Goal: Information Seeking & Learning: Learn about a topic

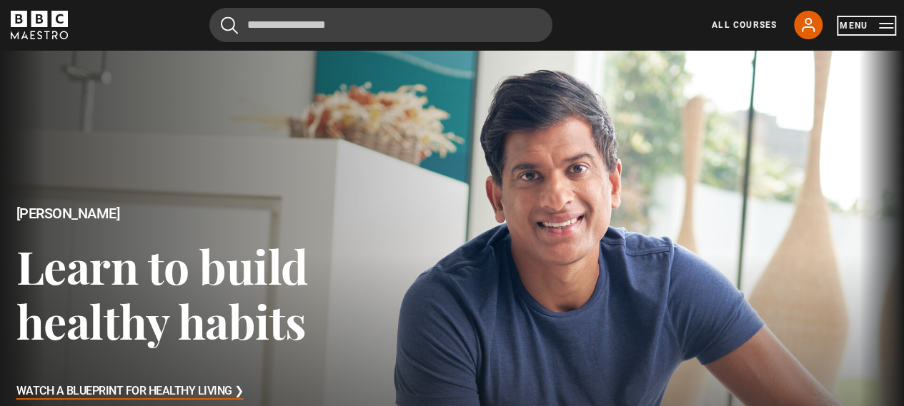
click at [874, 23] on button "Menu" at bounding box center [866, 26] width 54 height 14
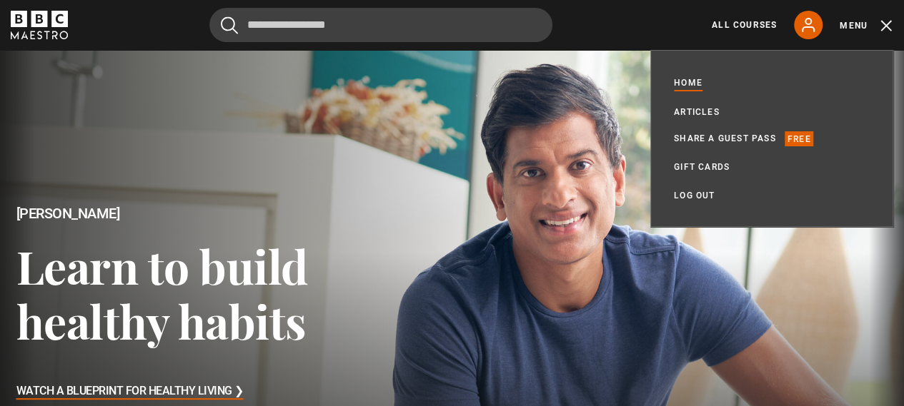
click at [562, 101] on div at bounding box center [452, 304] width 927 height 521
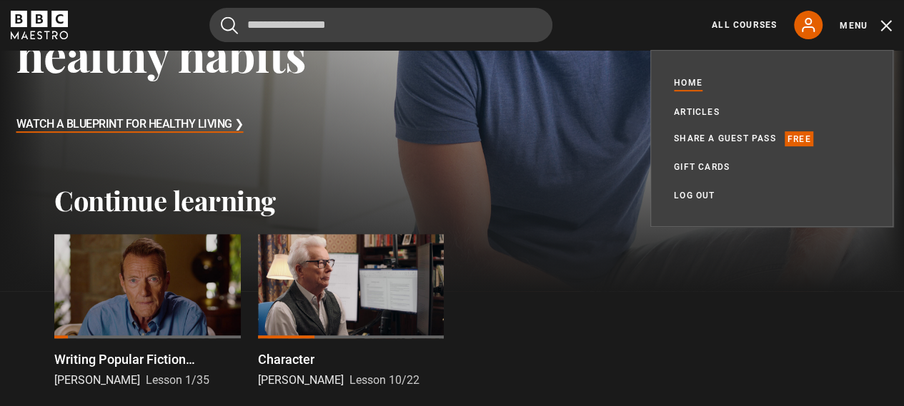
scroll to position [286, 0]
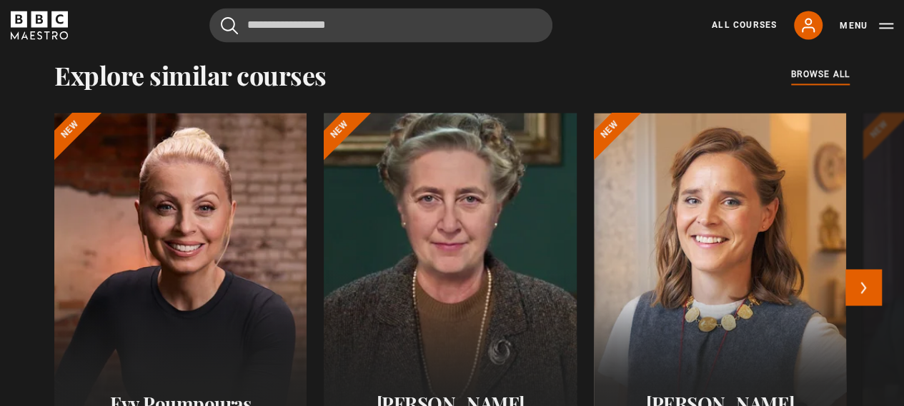
scroll to position [1143, 0]
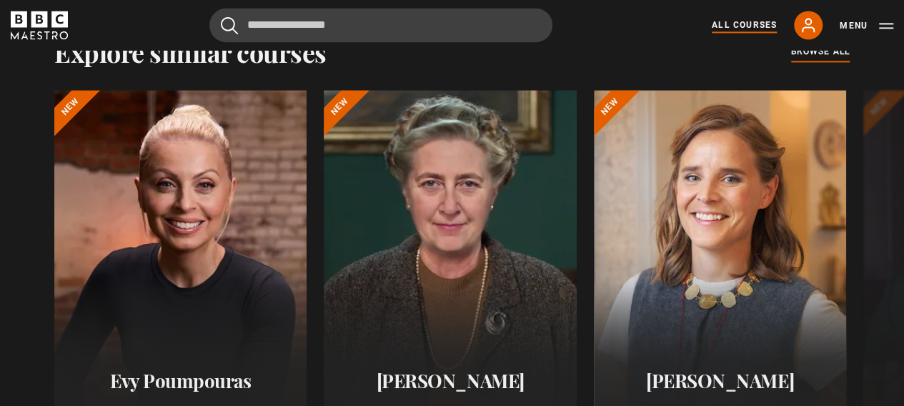
click at [760, 20] on link "All Courses" at bounding box center [744, 25] width 65 height 13
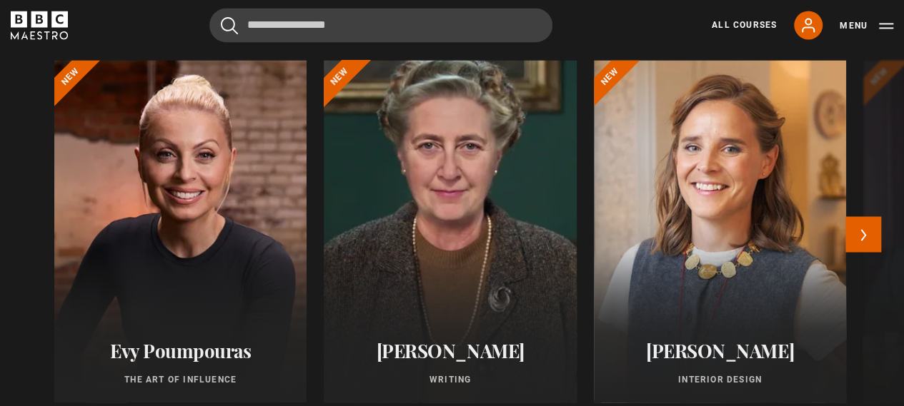
scroll to position [1357, 0]
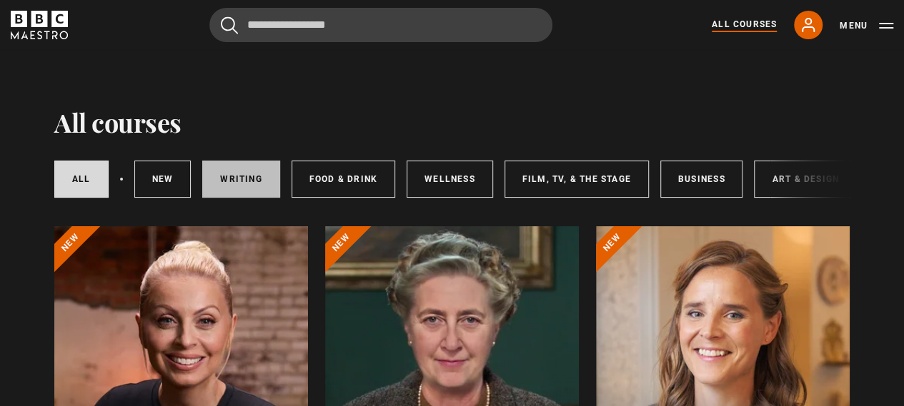
click at [234, 169] on link "Writing" at bounding box center [240, 179] width 77 height 37
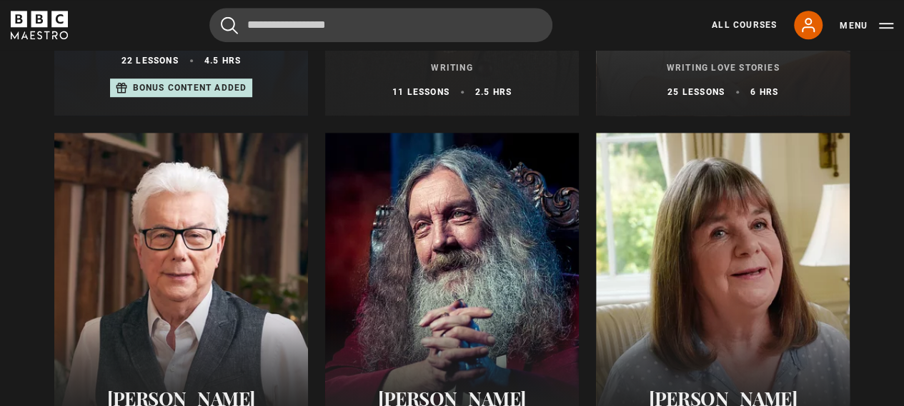
scroll to position [572, 0]
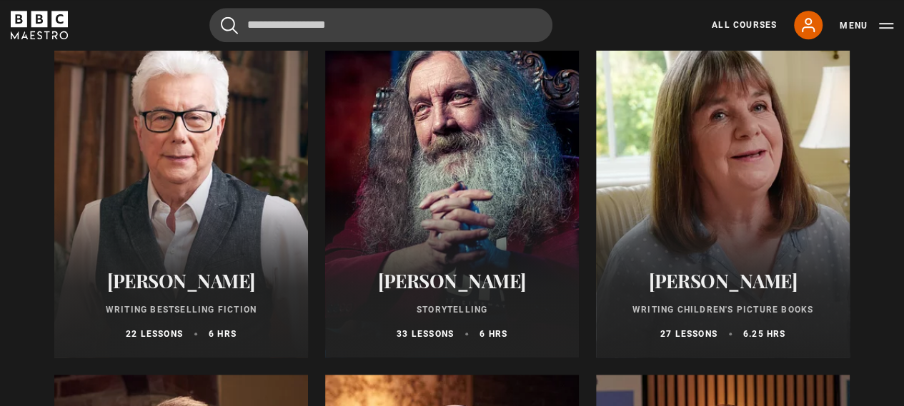
click at [191, 192] on div at bounding box center [181, 186] width 254 height 343
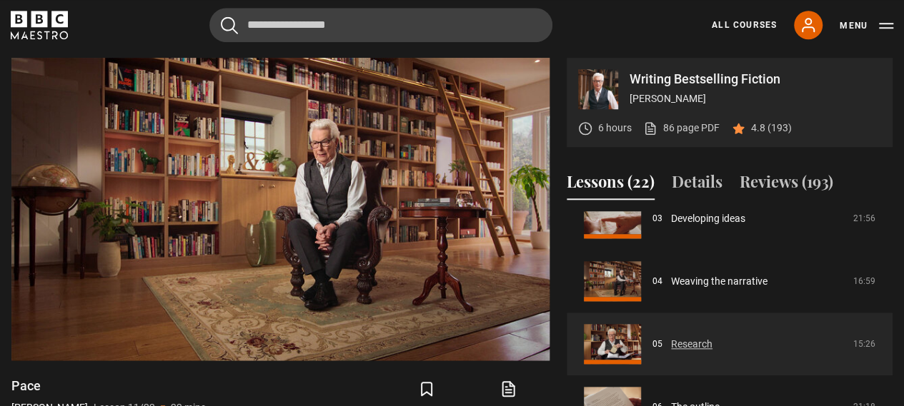
scroll to position [200, 0]
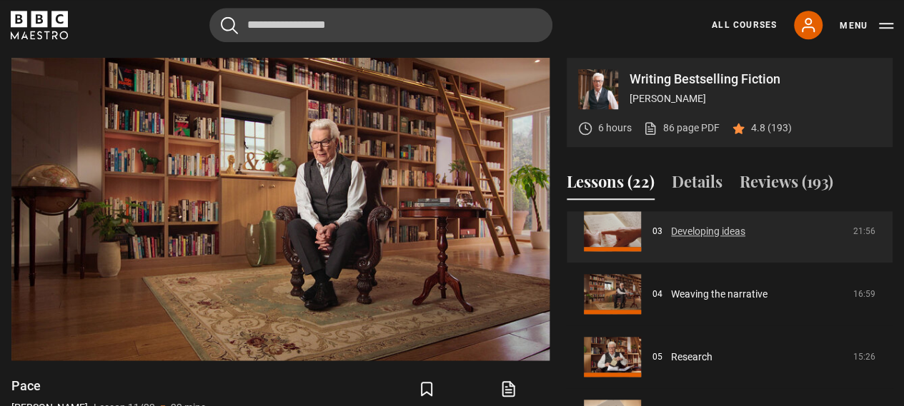
click at [691, 229] on link "Developing ideas" at bounding box center [708, 231] width 74 height 15
click at [671, 228] on link "Developing ideas" at bounding box center [708, 231] width 74 height 15
click at [686, 231] on link "Developing ideas" at bounding box center [708, 231] width 74 height 15
click at [683, 231] on link "Developing ideas" at bounding box center [708, 231] width 74 height 15
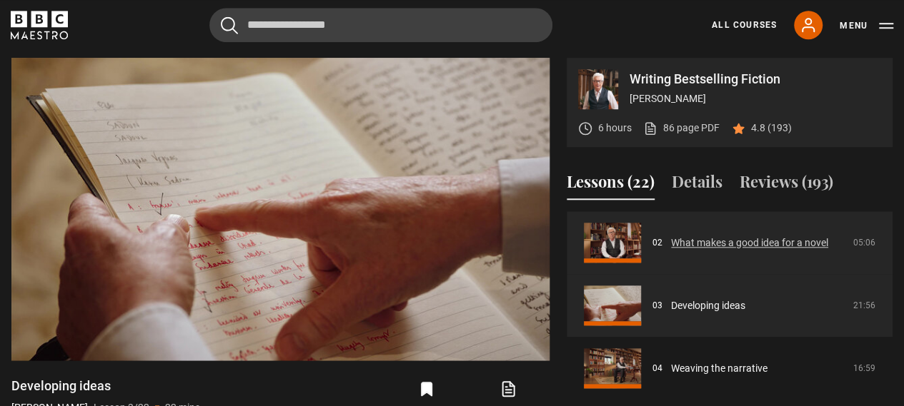
click at [703, 242] on link "What makes a good idea for a novel" at bounding box center [749, 243] width 157 height 15
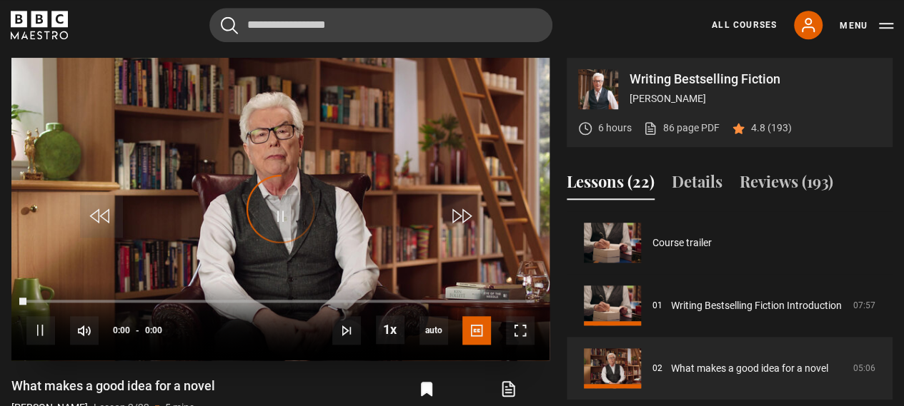
scroll to position [63, 0]
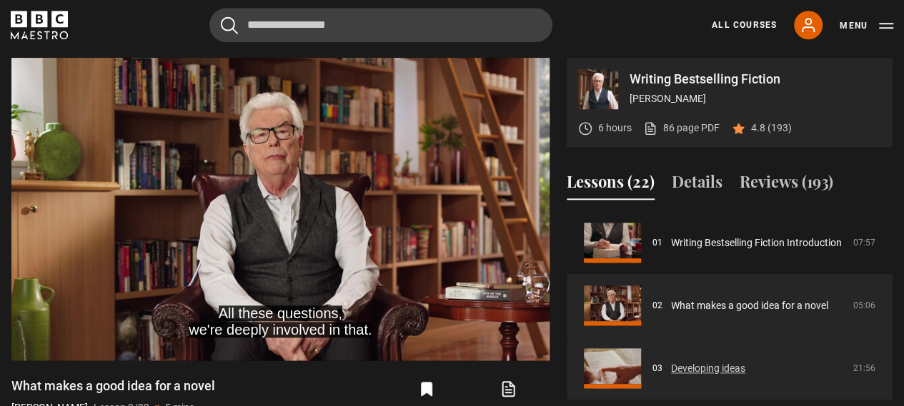
click at [689, 369] on link "Developing ideas" at bounding box center [708, 368] width 74 height 15
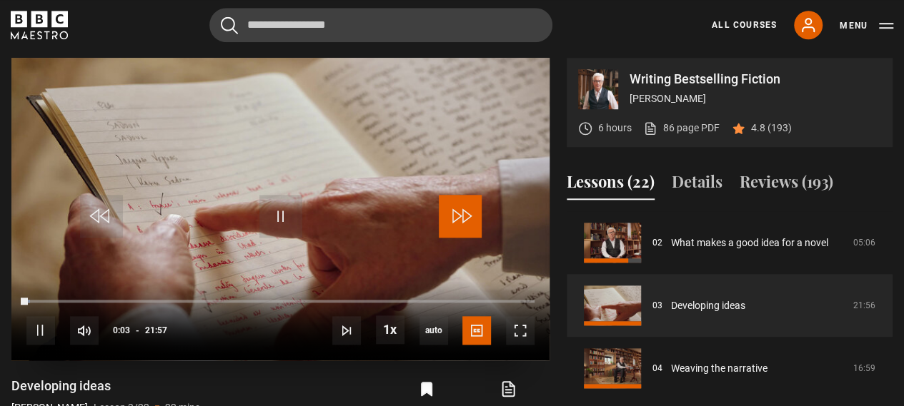
click at [467, 216] on span "Video Player" at bounding box center [460, 216] width 43 height 43
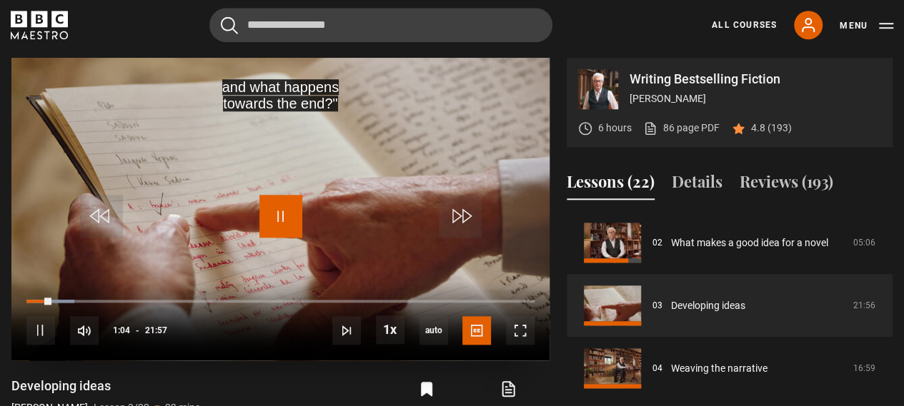
click at [281, 218] on span "Video Player" at bounding box center [280, 216] width 43 height 43
click at [274, 209] on span "Video Player" at bounding box center [280, 216] width 43 height 43
click at [526, 332] on span "Video Player" at bounding box center [520, 330] width 29 height 29
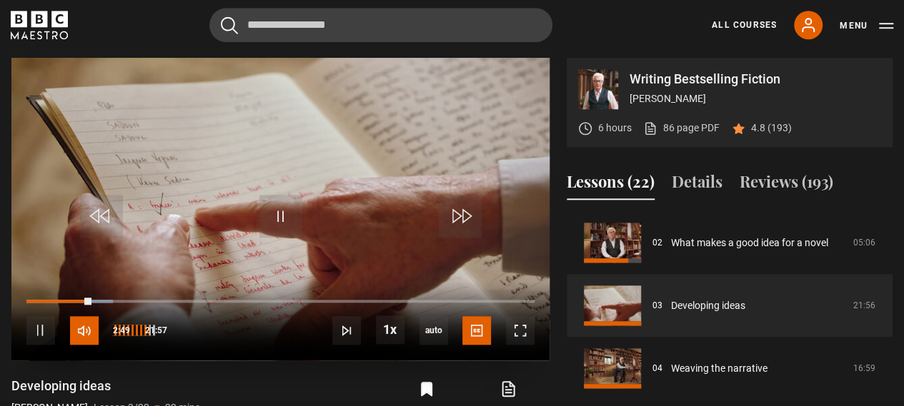
click at [91, 324] on span "Video Player" at bounding box center [84, 330] width 29 height 29
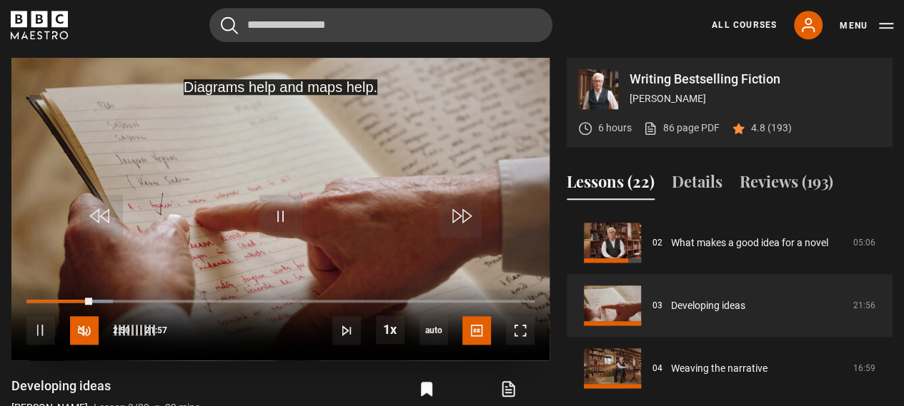
click at [87, 329] on span "Video Player" at bounding box center [84, 330] width 29 height 29
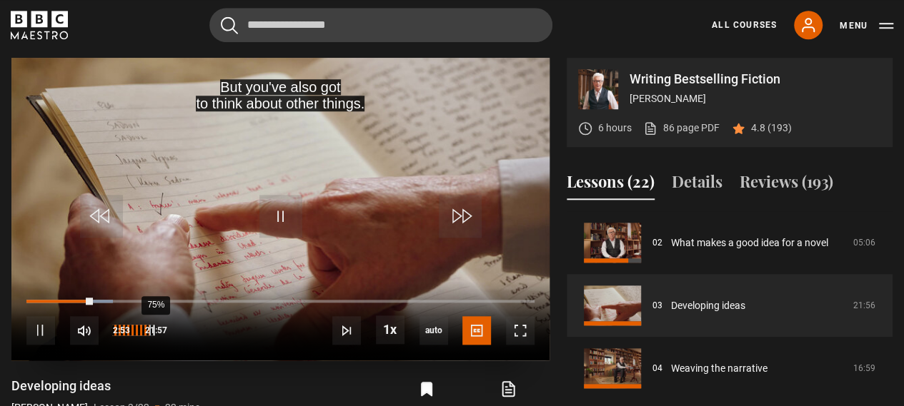
click at [155, 330] on div "75%" at bounding box center [155, 330] width 1 height 11
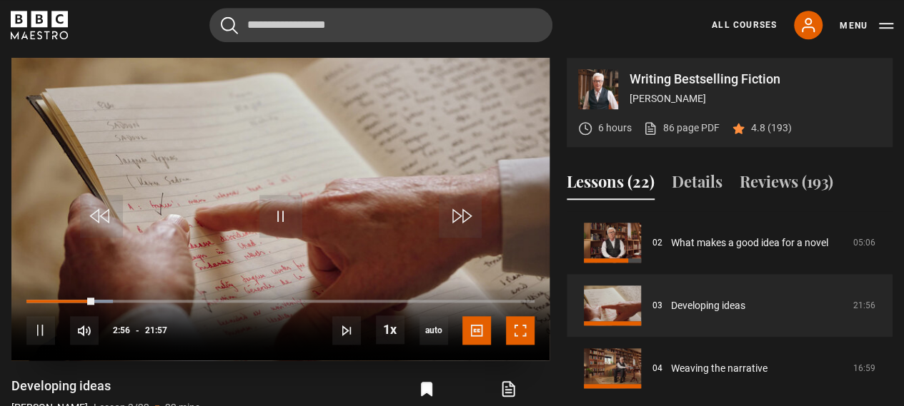
click at [520, 328] on span "Video Player" at bounding box center [520, 330] width 29 height 29
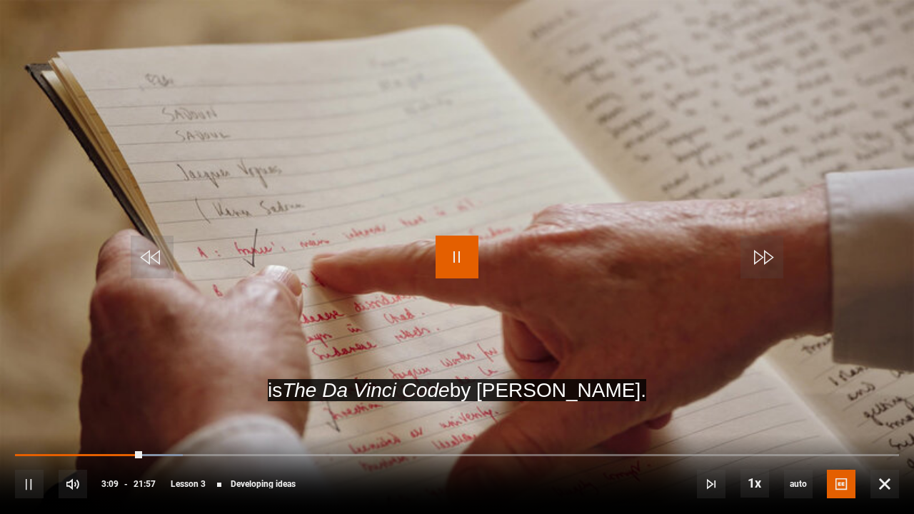
click at [459, 249] on span "Video Player" at bounding box center [457, 257] width 43 height 43
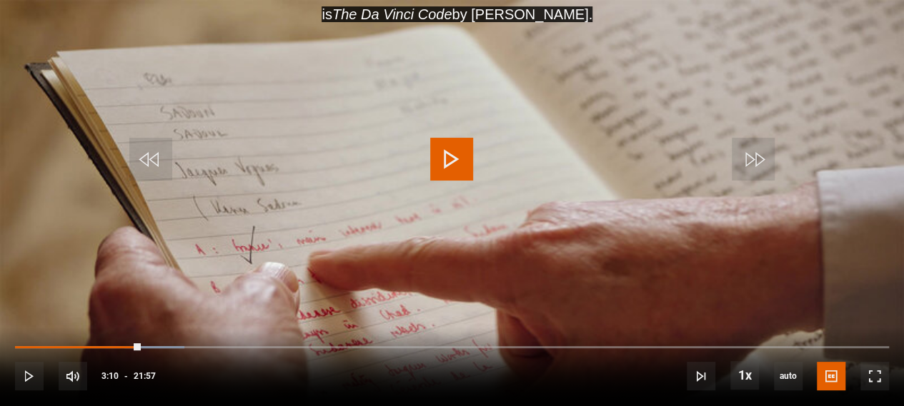
scroll to position [554, 0]
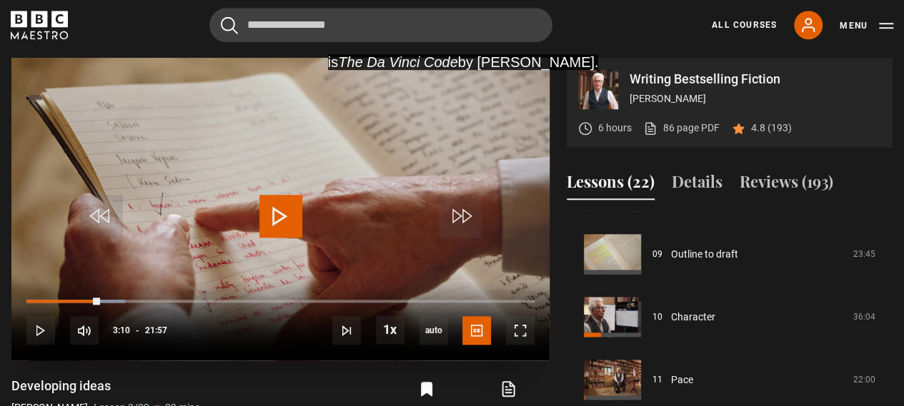
click at [279, 216] on span "Video Player" at bounding box center [280, 216] width 43 height 43
click at [521, 332] on span "Video Player" at bounding box center [520, 330] width 29 height 29
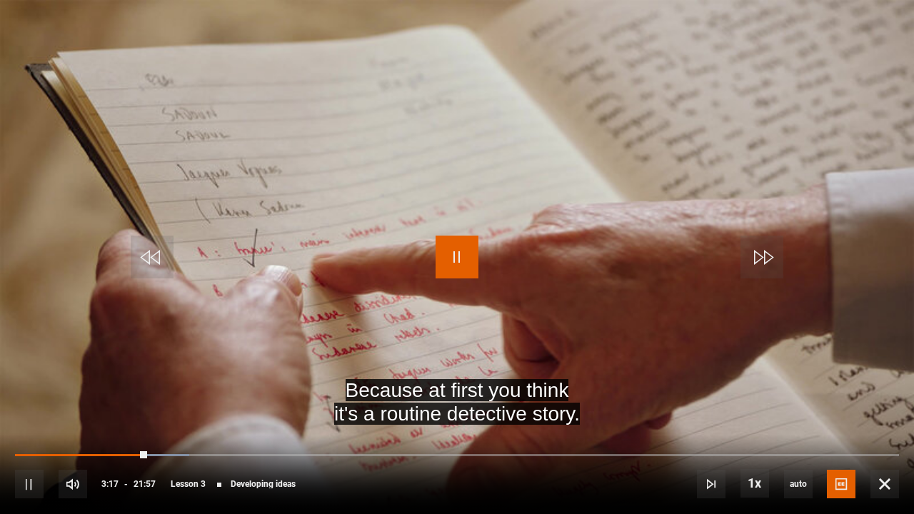
click at [454, 254] on span "Video Player" at bounding box center [457, 257] width 43 height 43
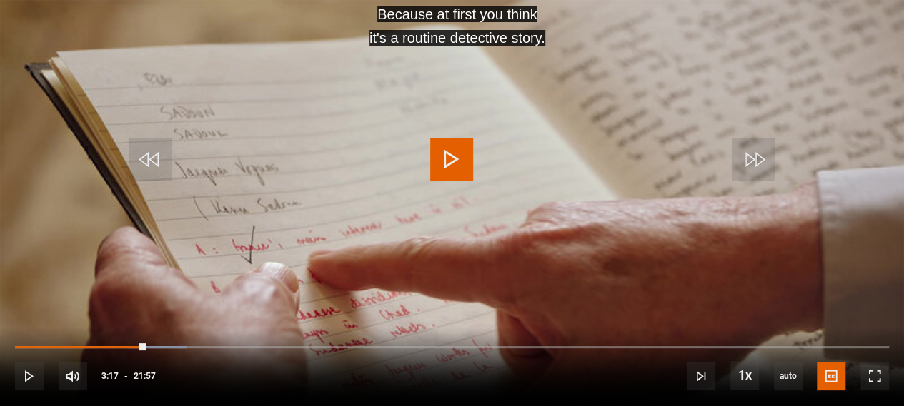
scroll to position [626, 0]
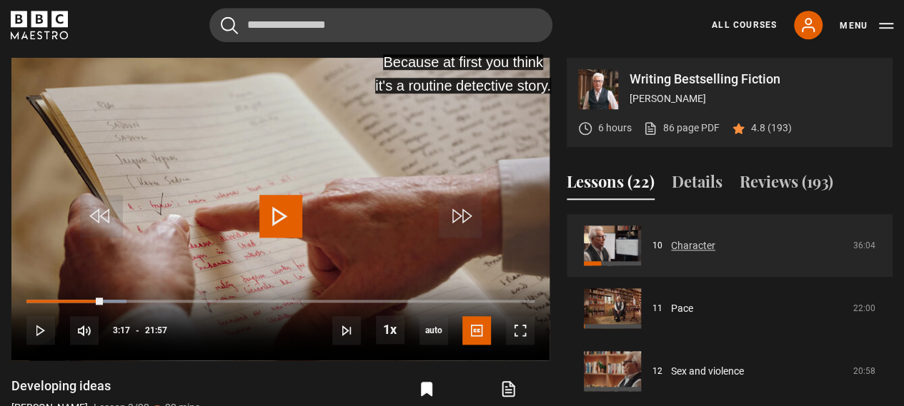
click at [696, 246] on link "Character" at bounding box center [693, 246] width 44 height 15
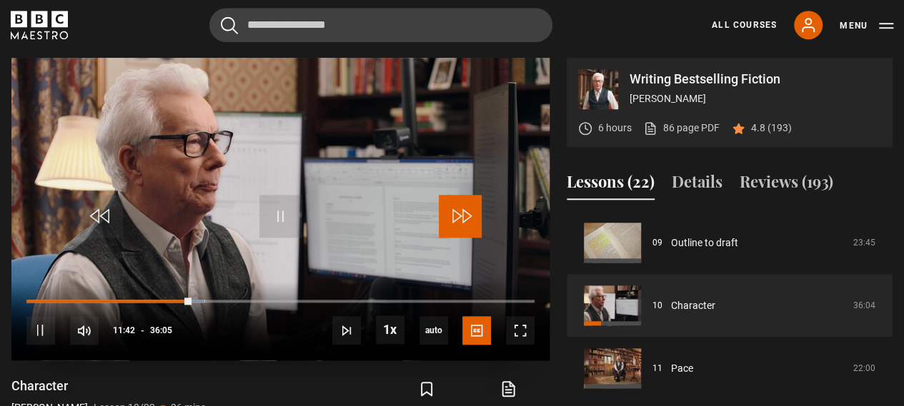
click at [467, 214] on span "Video Player" at bounding box center [460, 216] width 43 height 43
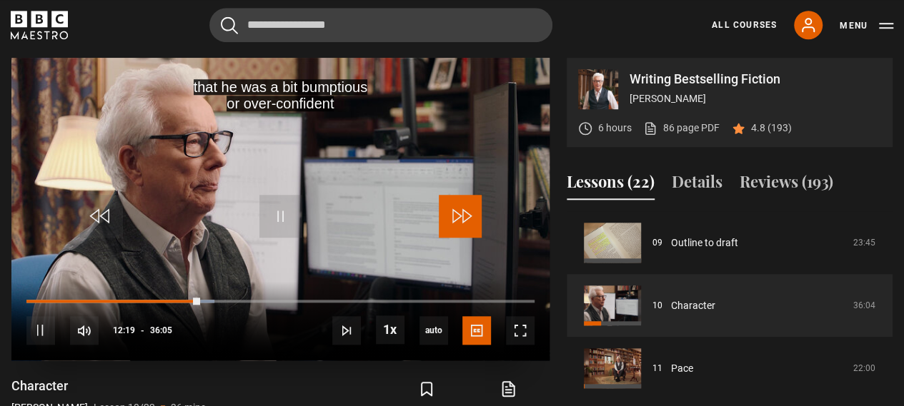
click at [467, 217] on span "Video Player" at bounding box center [460, 216] width 43 height 43
click at [464, 214] on span "Video Player" at bounding box center [460, 216] width 43 height 43
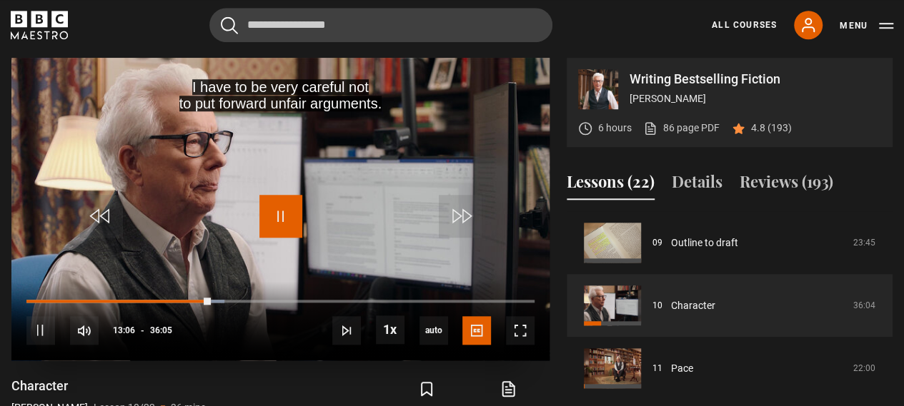
click at [286, 216] on span "Video Player" at bounding box center [280, 216] width 43 height 43
click at [276, 214] on span "Video Player" at bounding box center [280, 216] width 43 height 43
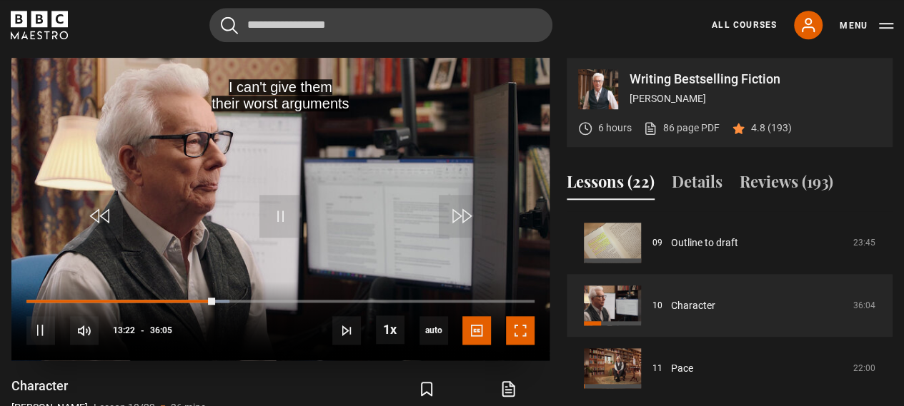
click at [521, 331] on span "Video Player" at bounding box center [520, 330] width 29 height 29
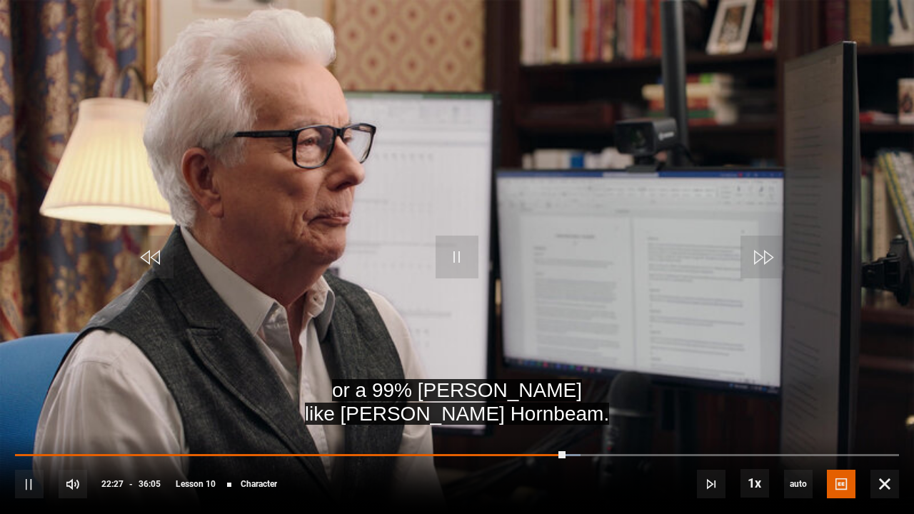
drag, startPoint x: 329, startPoint y: 493, endPoint x: 747, endPoint y: 389, distance: 430.7
click at [742, 389] on video "Video Player" at bounding box center [457, 257] width 914 height 514
click at [449, 247] on span "Video Player" at bounding box center [457, 257] width 43 height 43
click at [663, 355] on video "Video Player" at bounding box center [457, 257] width 914 height 514
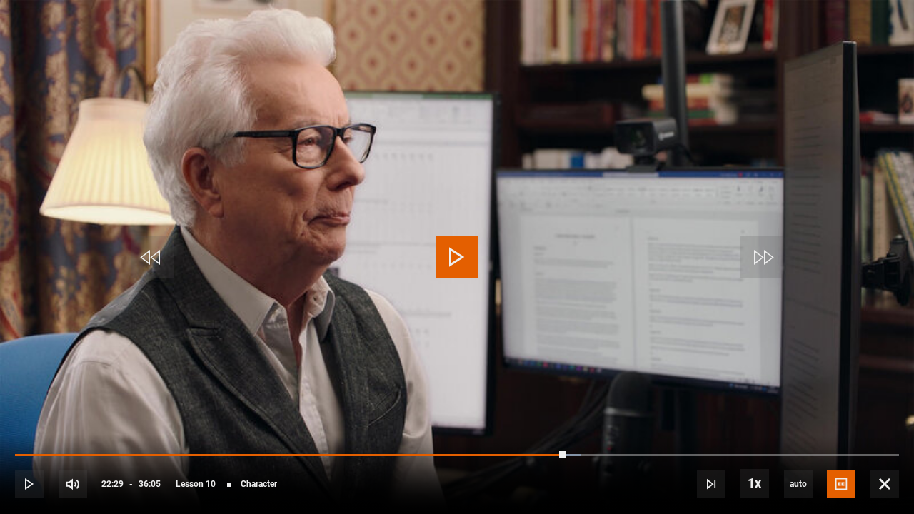
click at [663, 355] on video "Video Player" at bounding box center [457, 257] width 914 height 514
click at [462, 260] on span "Video Player" at bounding box center [457, 257] width 43 height 43
